Goal: Task Accomplishment & Management: Manage account settings

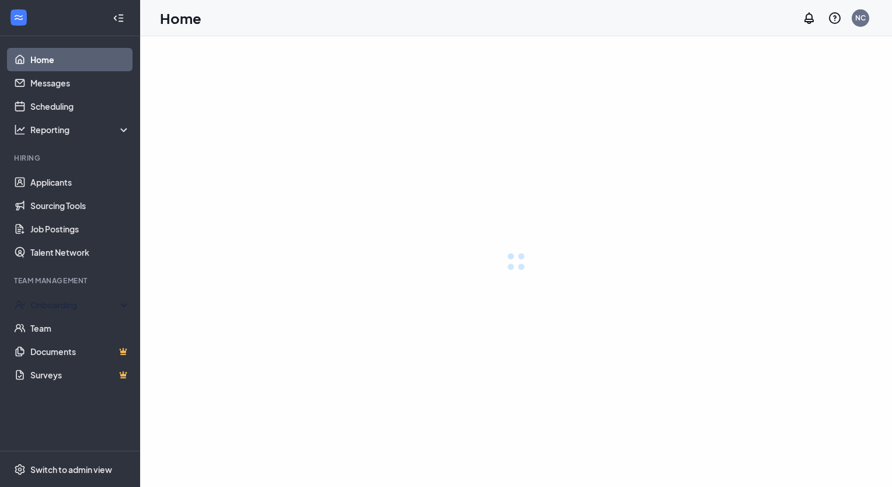
click at [74, 181] on link "Applicants" at bounding box center [80, 181] width 100 height 23
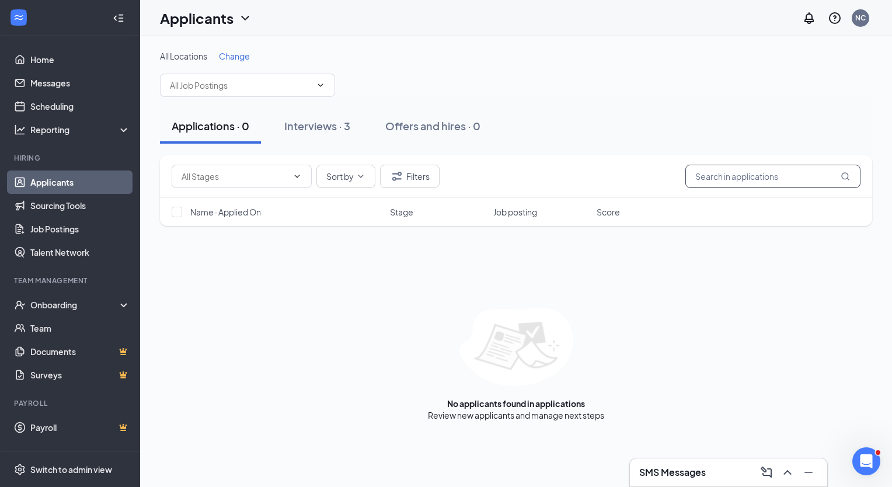
click at [753, 172] on input "text" at bounding box center [772, 176] width 175 height 23
type input "[PERSON_NAME]"
click at [317, 129] on div "Interviews · 0 / 3" at bounding box center [342, 125] width 82 height 15
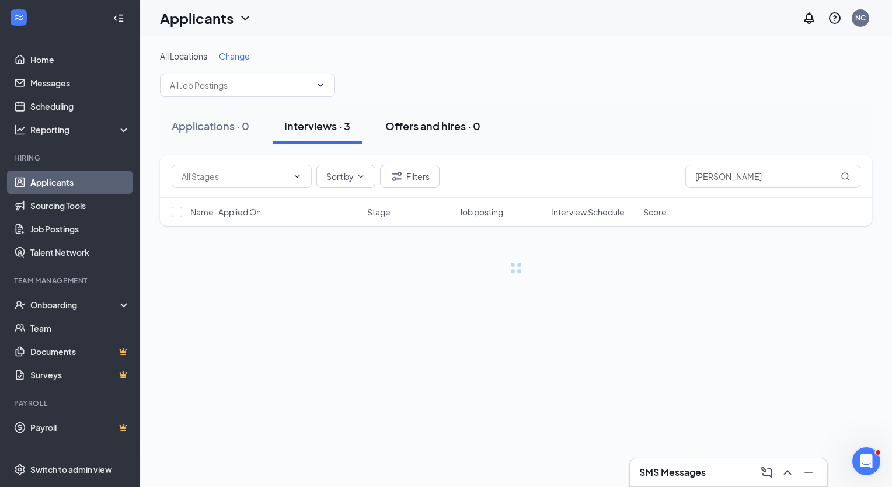
click at [425, 130] on div "Offers and hires · 0" at bounding box center [432, 125] width 95 height 15
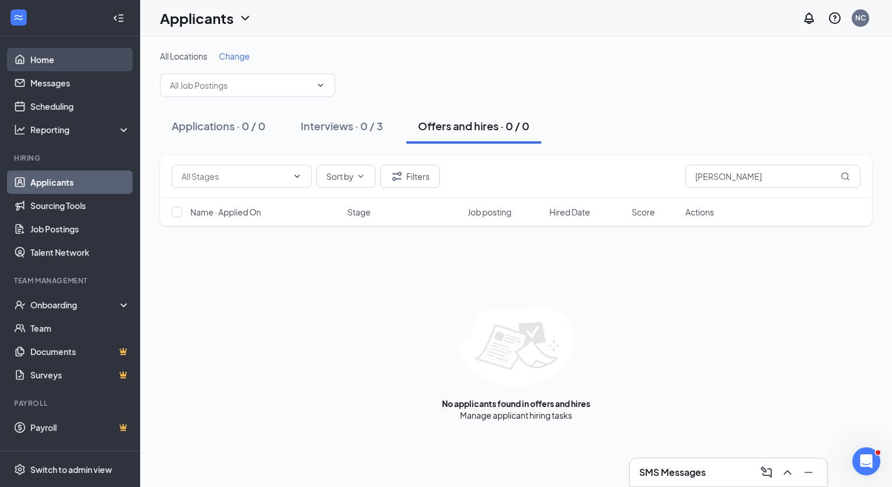
click at [47, 53] on link "Home" at bounding box center [80, 59] width 100 height 23
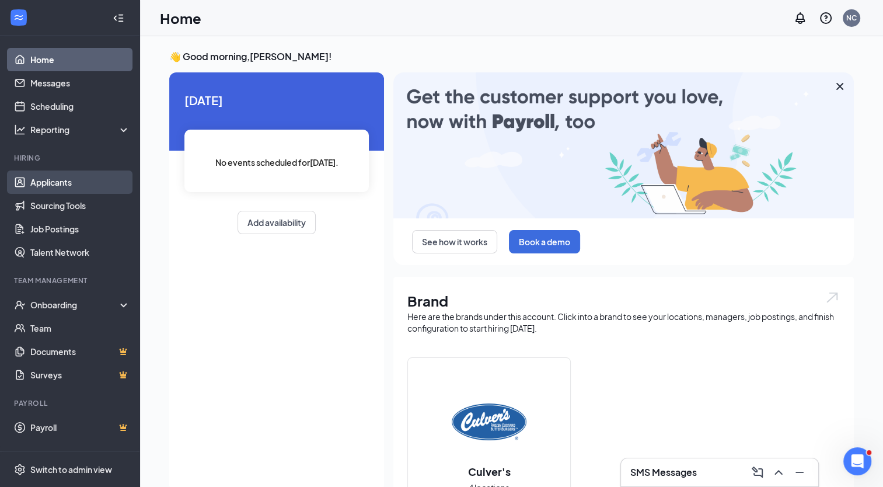
click at [61, 179] on link "Applicants" at bounding box center [80, 181] width 100 height 23
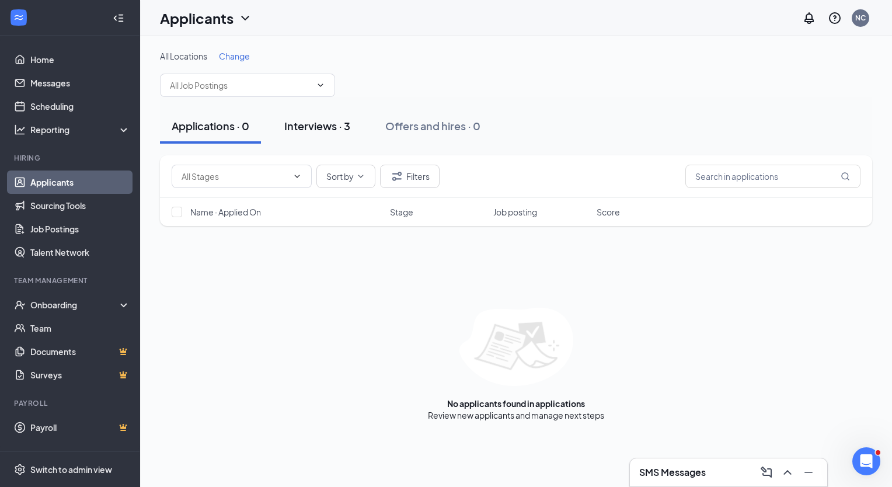
click at [333, 118] on div "Interviews · 3" at bounding box center [317, 125] width 66 height 15
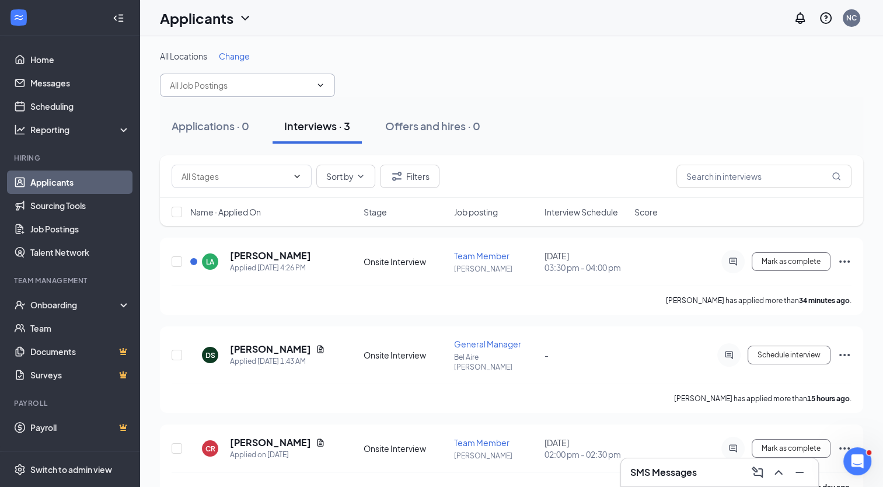
click at [323, 85] on icon "ChevronDown" at bounding box center [320, 85] width 9 height 9
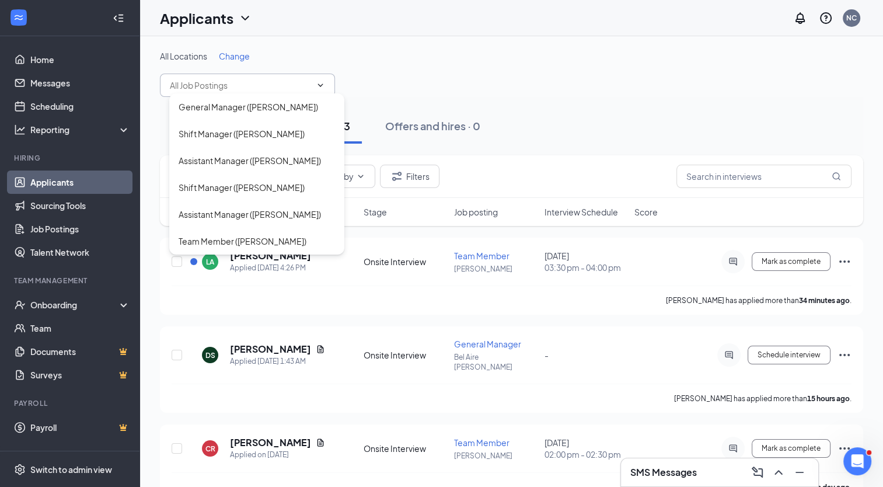
click at [607, 72] on div "All Locations Change General Manager ([GEOGRAPHIC_DATA][PERSON_NAME]) Shift Man…" at bounding box center [511, 73] width 703 height 47
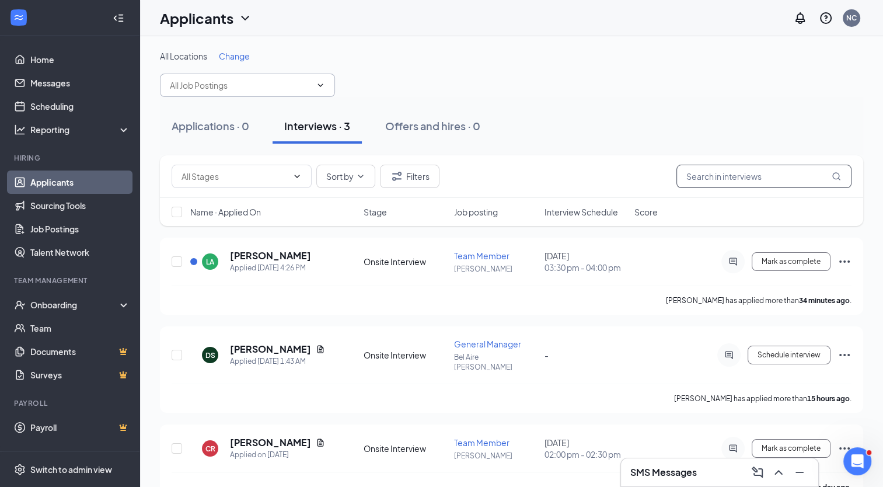
click at [713, 179] on input "text" at bounding box center [763, 176] width 175 height 23
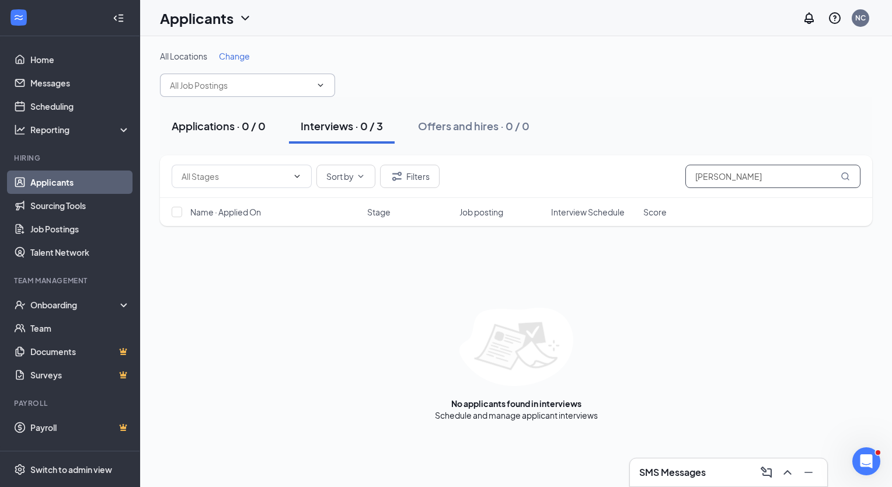
type input "[PERSON_NAME]"
click at [220, 125] on div "Applications · 0 / 0" at bounding box center [219, 125] width 94 height 15
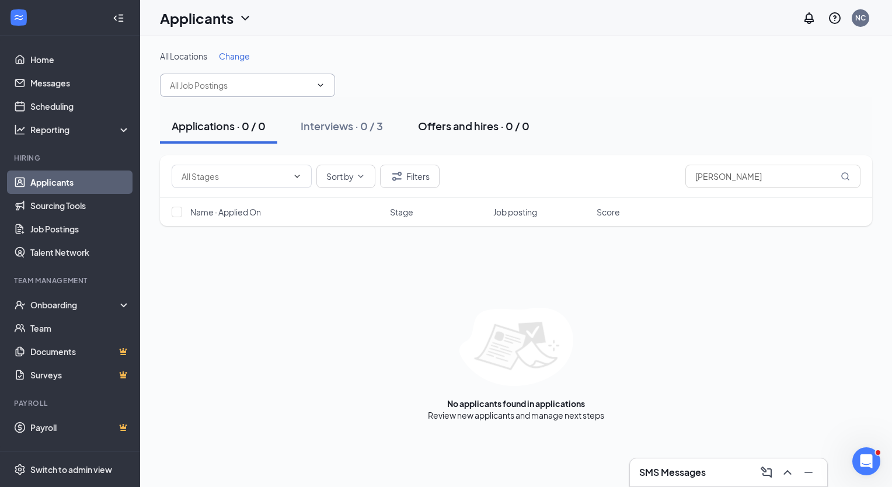
click at [449, 132] on button "Offers and hires · 0 / 0" at bounding box center [473, 126] width 135 height 35
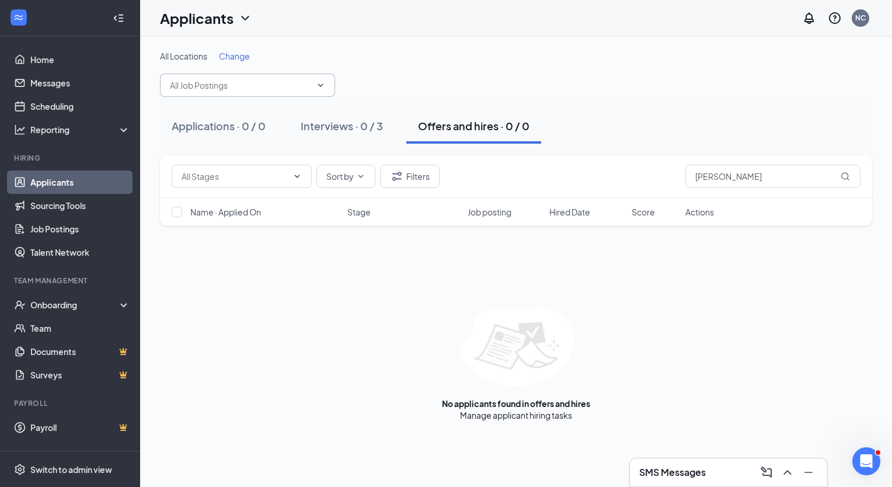
click at [315, 79] on span "General Manager ([PERSON_NAME]) Shift Manager ([PERSON_NAME]) Assistant Manager…" at bounding box center [247, 85] width 175 height 23
click at [88, 305] on div "Onboarding" at bounding box center [75, 305] width 90 height 12
click at [48, 181] on link "Applicants" at bounding box center [80, 181] width 100 height 23
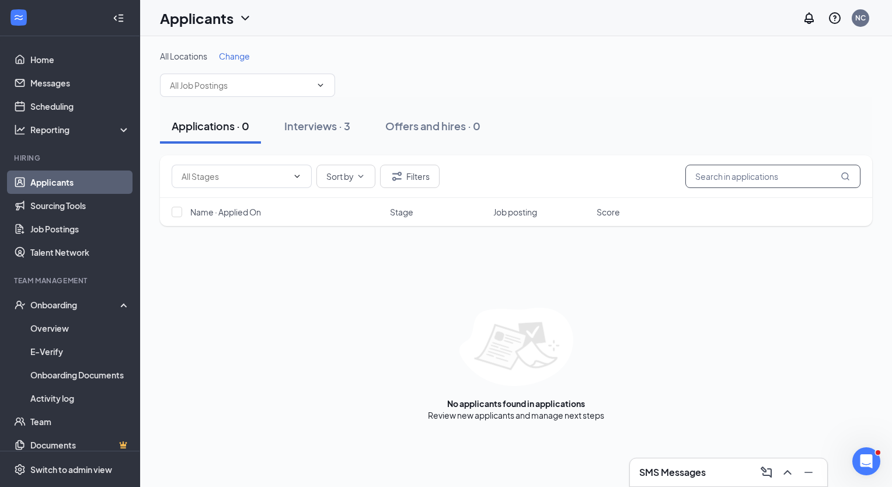
click at [729, 173] on input "text" at bounding box center [772, 176] width 175 height 23
type input "[PERSON_NAME]"
click at [313, 83] on span at bounding box center [319, 85] width 12 height 9
click at [322, 83] on icon "ChevronDown" at bounding box center [320, 85] width 9 height 9
click at [256, 15] on div "Applicants [GEOGRAPHIC_DATA]" at bounding box center [516, 18] width 752 height 36
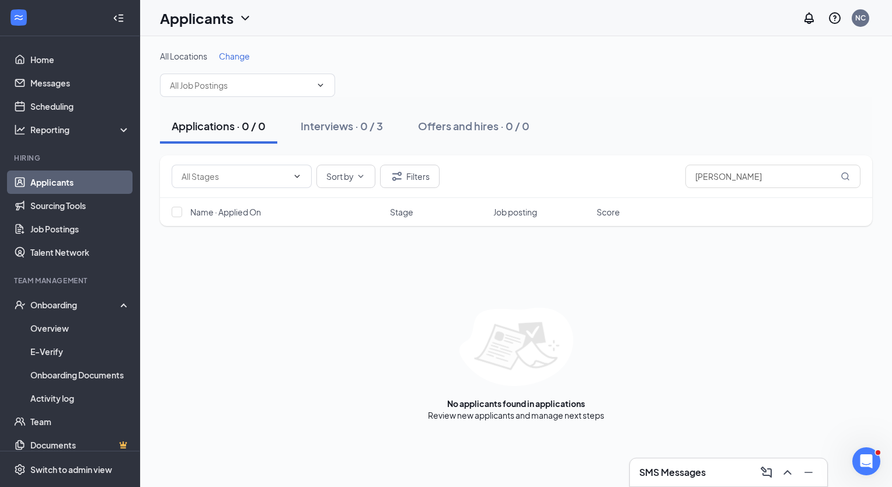
click at [240, 9] on div "Applicants" at bounding box center [206, 18] width 92 height 20
click at [218, 71] on link "Archived applicants" at bounding box center [230, 77] width 126 height 12
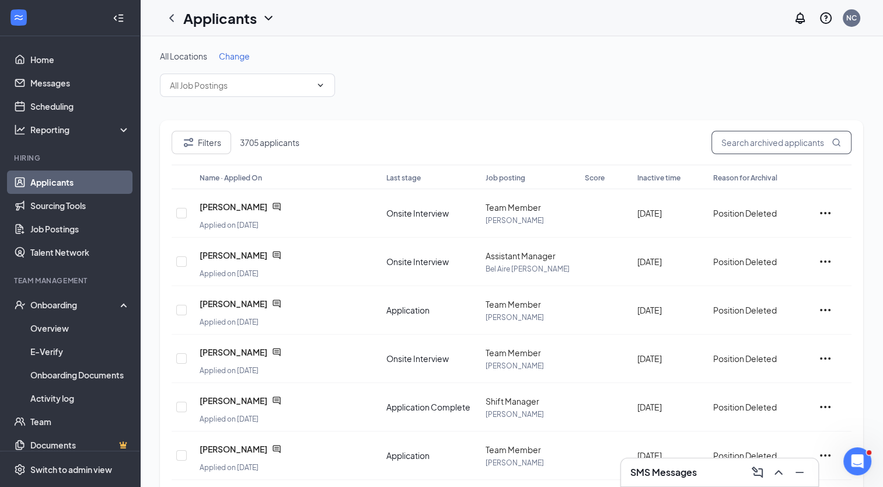
click at [790, 143] on input "text" at bounding box center [781, 142] width 140 height 23
type input "[PERSON_NAME]"
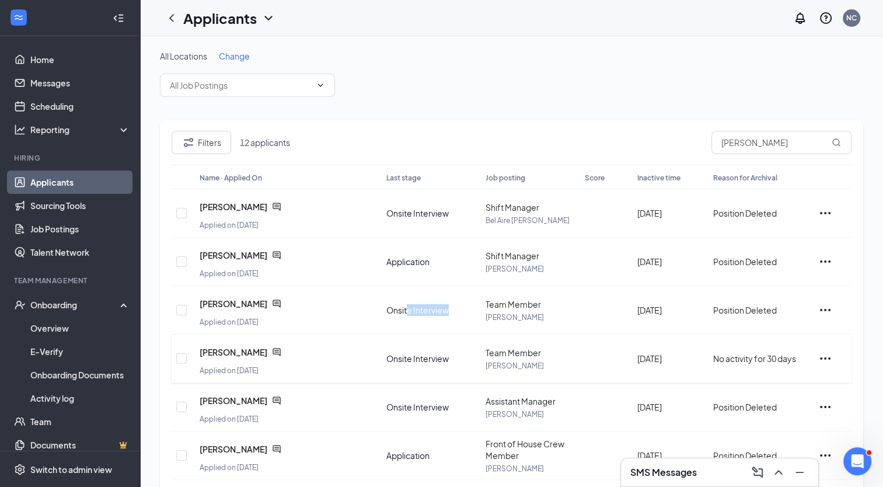
drag, startPoint x: 457, startPoint y: 296, endPoint x: 444, endPoint y: 351, distance: 56.3
click at [444, 351] on div "Filters 12 applicants [PERSON_NAME] Name · Applied On Last stage Job posting Sc…" at bounding box center [511, 408] width 703 height 577
click at [586, 76] on div "All Locations Change" at bounding box center [511, 73] width 703 height 47
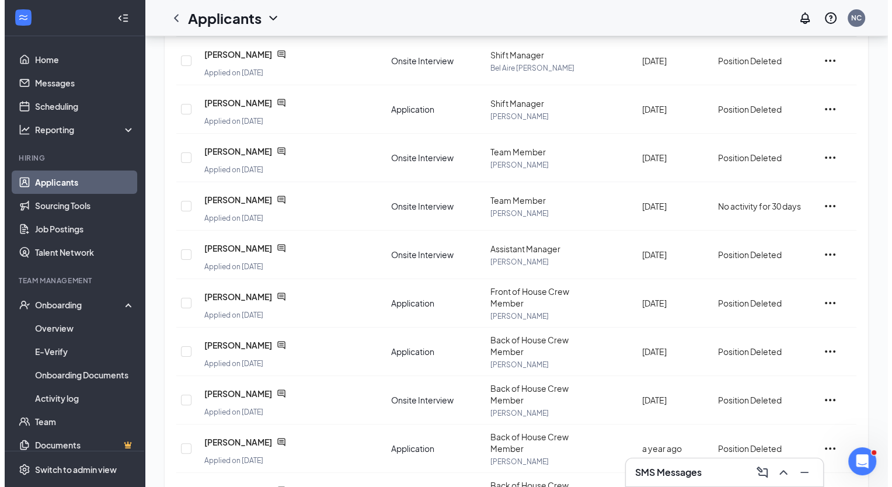
scroll to position [184, 0]
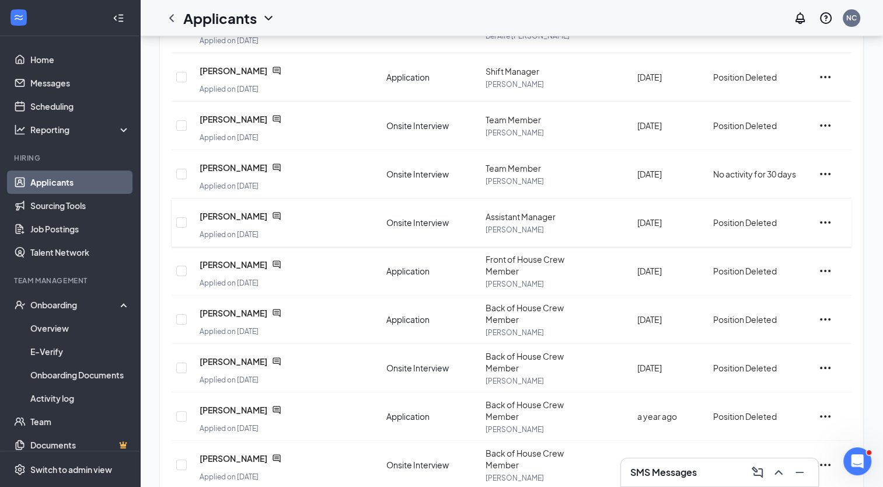
click at [233, 217] on div "[PERSON_NAME]" at bounding box center [261, 215] width 123 height 23
click at [235, 211] on span "[PERSON_NAME]" at bounding box center [234, 216] width 68 height 12
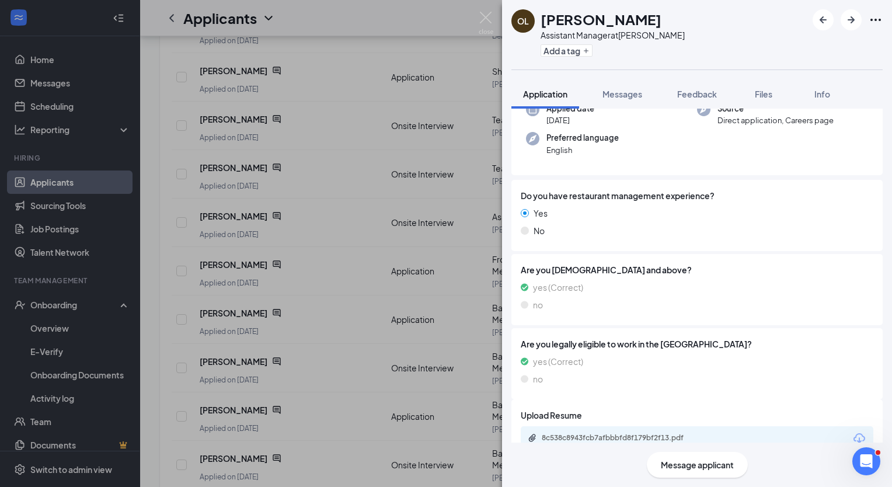
scroll to position [122, 0]
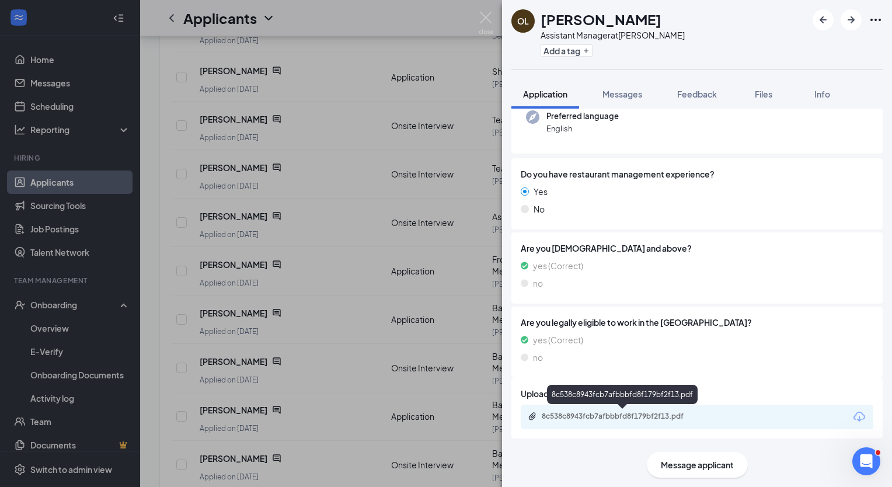
click at [602, 413] on div "8c538c8943fcb7afbbbfd8f179bf2f13.pdf" at bounding box center [623, 415] width 163 height 9
